Goal: Information Seeking & Learning: Check status

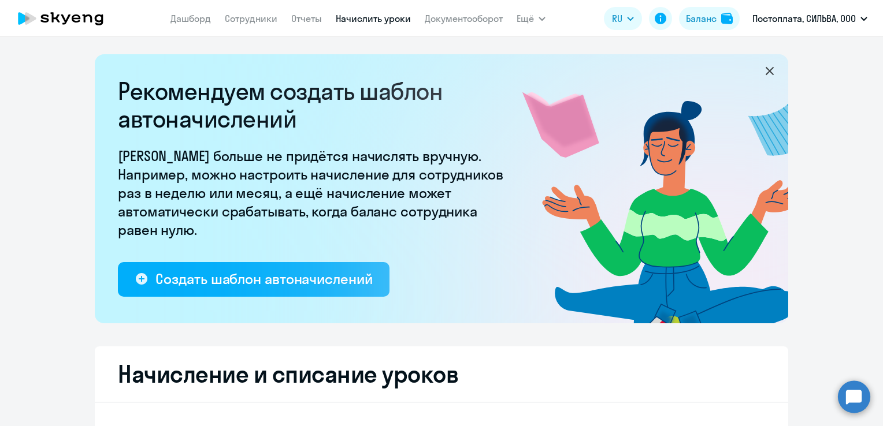
select select "10"
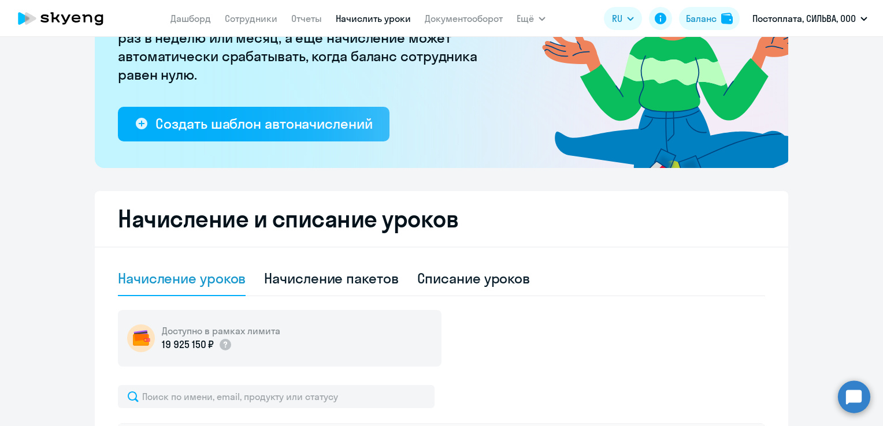
scroll to position [116, 0]
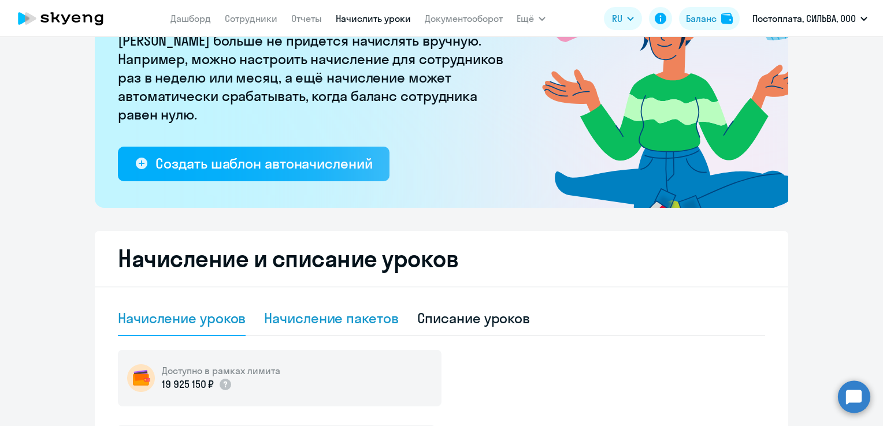
click at [327, 325] on div "Начисление пакетов" at bounding box center [331, 318] width 134 height 18
select select "10"
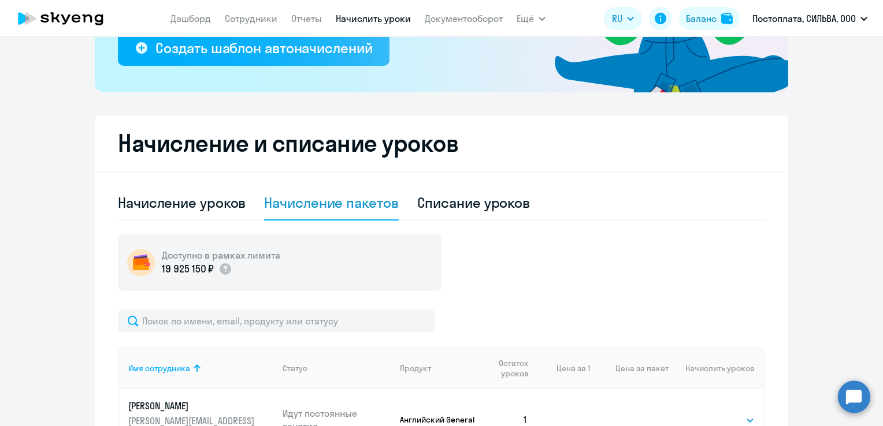
scroll to position [227, 0]
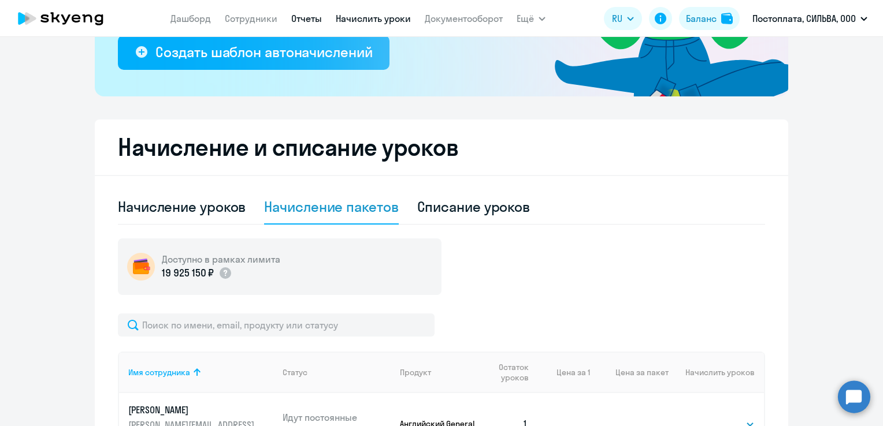
click at [314, 17] on link "Отчеты" at bounding box center [306, 19] width 31 height 12
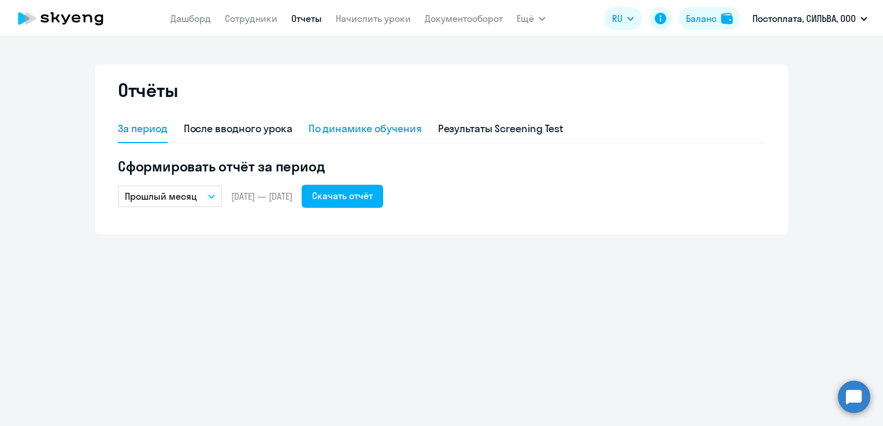
click at [363, 127] on div "По динамике обучения" at bounding box center [364, 128] width 113 height 15
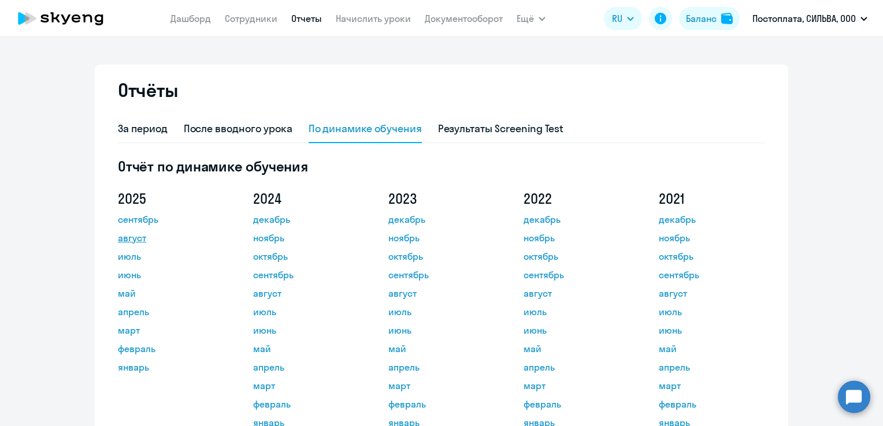
click at [142, 235] on link "август" at bounding box center [170, 238] width 104 height 14
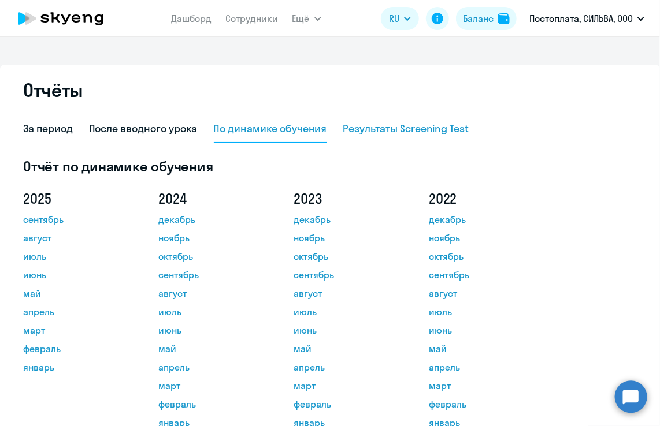
click at [419, 133] on div "Результаты Screening Test" at bounding box center [406, 128] width 126 height 15
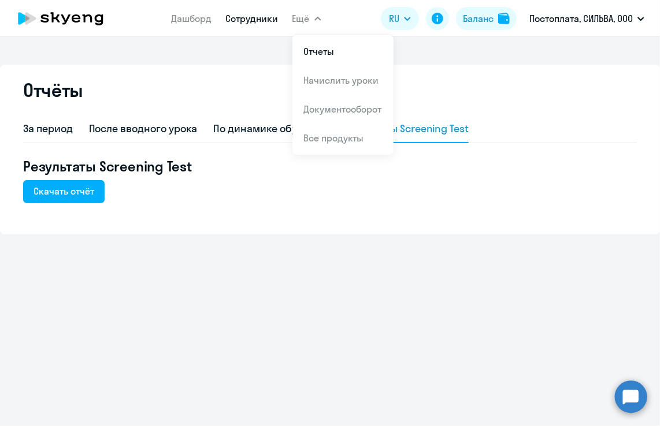
click at [253, 21] on link "Сотрудники" at bounding box center [252, 19] width 53 height 12
select select "30"
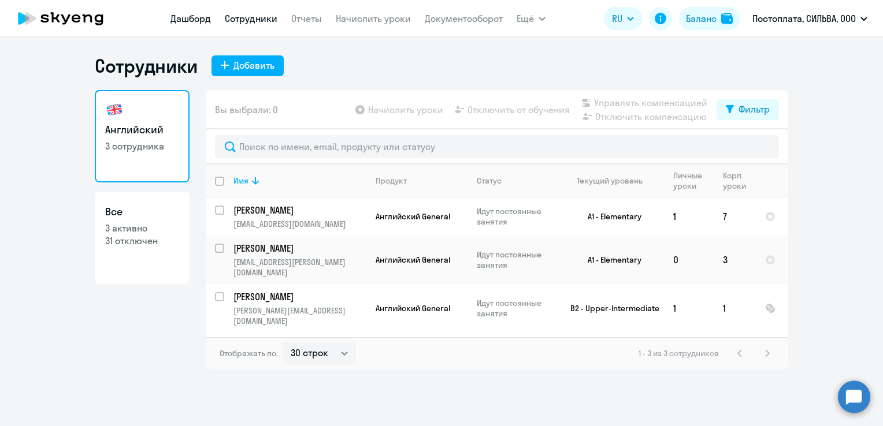
click at [202, 17] on link "Дашборд" at bounding box center [190, 19] width 40 height 12
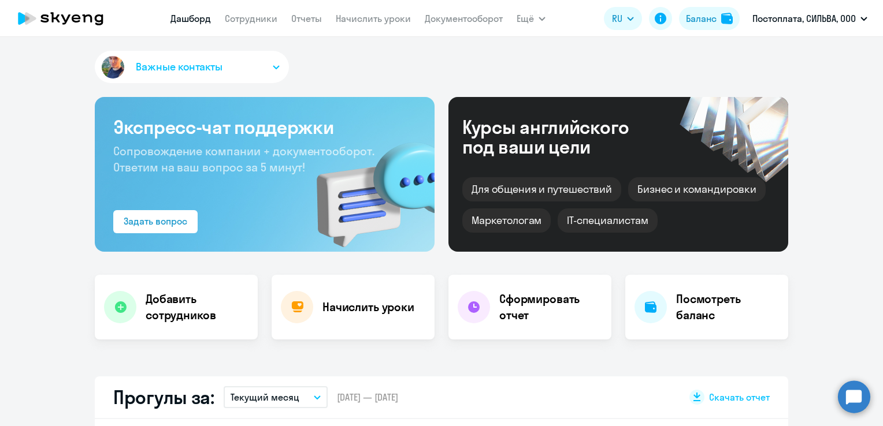
select select "30"
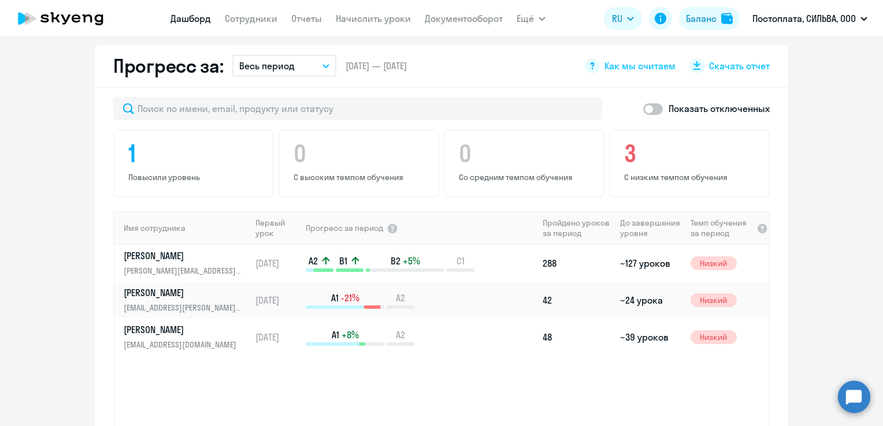
scroll to position [685, 0]
